Goal: Information Seeking & Learning: Learn about a topic

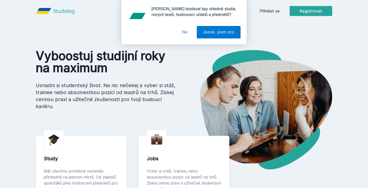
click at [185, 32] on button "Ne" at bounding box center [185, 32] width 18 height 13
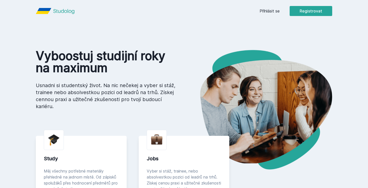
click at [278, 10] on link "Přihlásit se" at bounding box center [269, 11] width 20 height 6
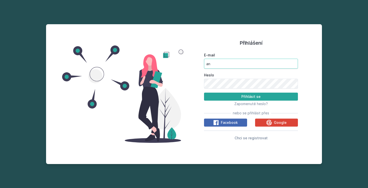
type input "a"
click at [270, 127] on div "E-mail Heslo Přihlásit se Zapomenuté heslo? nebo se přihlásit přes Facebook Goo…" at bounding box center [251, 96] width 94 height 90
click at [267, 124] on icon at bounding box center [269, 123] width 6 height 6
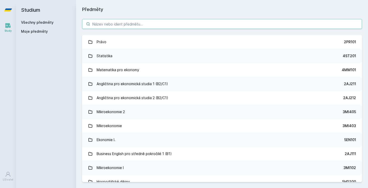
click at [129, 22] on input "search" at bounding box center [222, 24] width 280 height 10
type input "s"
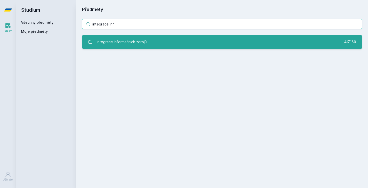
type input "integrace inf"
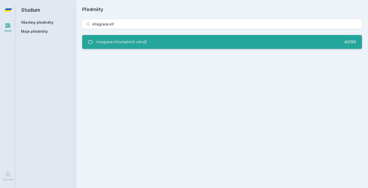
click at [114, 39] on div "Integrace informačních zdrojů" at bounding box center [122, 42] width 50 height 10
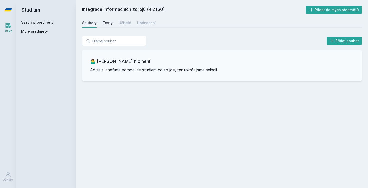
click at [108, 25] on div "Testy" at bounding box center [108, 23] width 10 height 5
click at [122, 25] on div "Učitelé" at bounding box center [125, 23] width 13 height 5
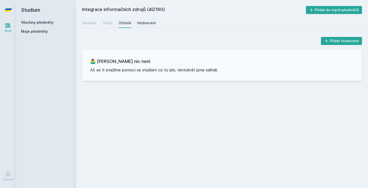
click at [142, 22] on div "Hodnocení" at bounding box center [146, 23] width 19 height 5
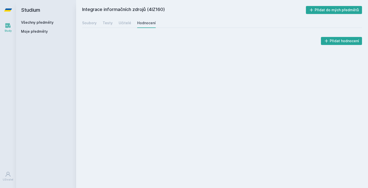
click at [120, 28] on div "Soubory Testy Učitelé Hodnocení" at bounding box center [222, 23] width 280 height 10
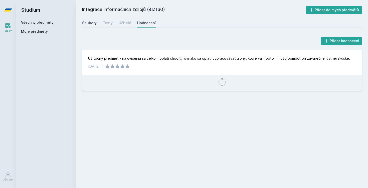
click at [92, 24] on div "Soubory" at bounding box center [89, 23] width 15 height 5
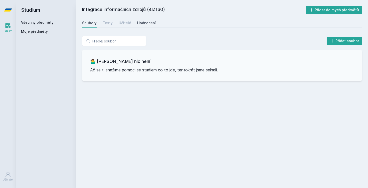
click at [141, 23] on div "Hodnocení" at bounding box center [146, 23] width 19 height 5
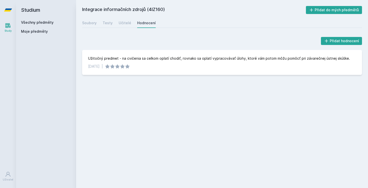
click at [98, 23] on div "Soubory Testy Učitelé Hodnocení" at bounding box center [222, 23] width 280 height 10
click at [91, 23] on div "Soubory" at bounding box center [89, 23] width 15 height 5
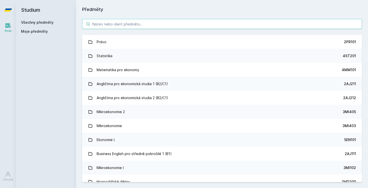
click at [122, 26] on input "search" at bounding box center [222, 24] width 280 height 10
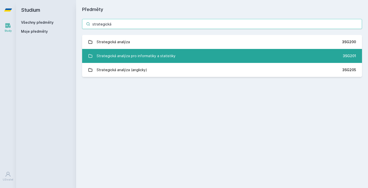
type input "strategická"
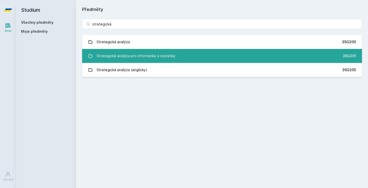
click at [95, 55] on link "Strategická analýza pro informatiky a statistiky 3SG201" at bounding box center [222, 56] width 280 height 14
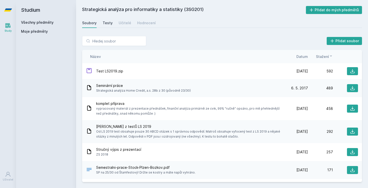
click at [111, 26] on div "Soubory Testy Učitelé Hodnocení" at bounding box center [222, 23] width 280 height 10
click at [108, 24] on div "Testy" at bounding box center [108, 23] width 10 height 5
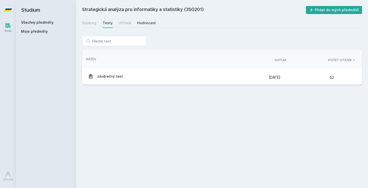
click at [150, 22] on div "Hodnocení" at bounding box center [146, 23] width 19 height 5
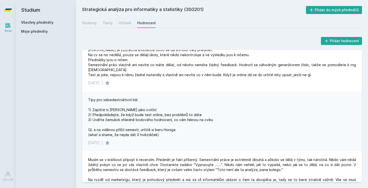
scroll to position [872, 0]
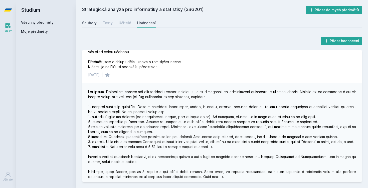
click at [92, 26] on link "Soubory" at bounding box center [89, 23] width 15 height 10
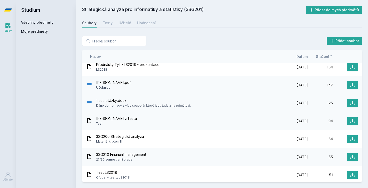
scroll to position [118, 0]
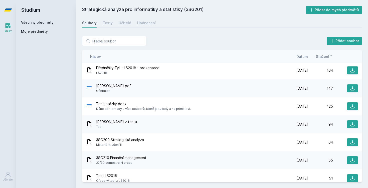
click at [305, 54] on div "Název Datum Stažení" at bounding box center [222, 56] width 280 height 13
click at [301, 58] on span "Datum" at bounding box center [302, 56] width 12 height 5
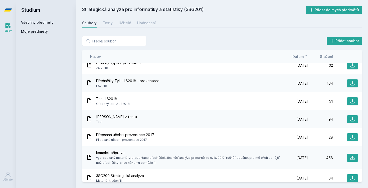
scroll to position [0, 0]
click at [301, 58] on span "Datum" at bounding box center [298, 56] width 12 height 5
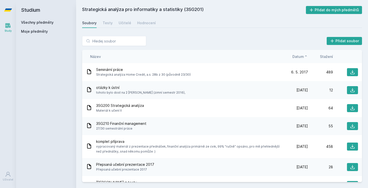
click at [300, 56] on span "Datum" at bounding box center [298, 56] width 12 height 5
